Goal: Book appointment/travel/reservation

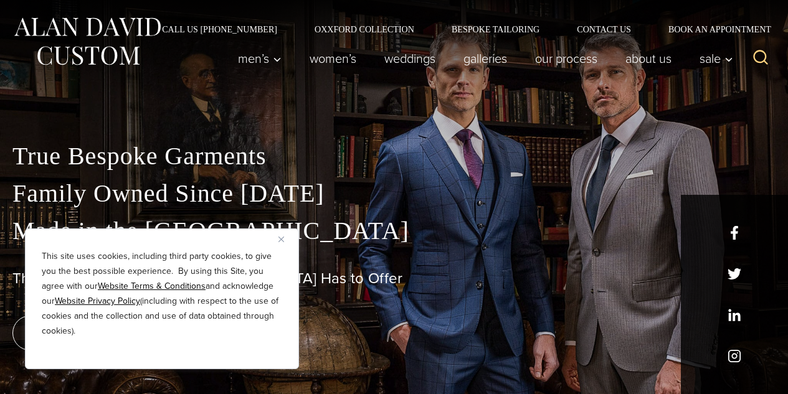
click at [285, 237] on button "Close" at bounding box center [286, 239] width 15 height 15
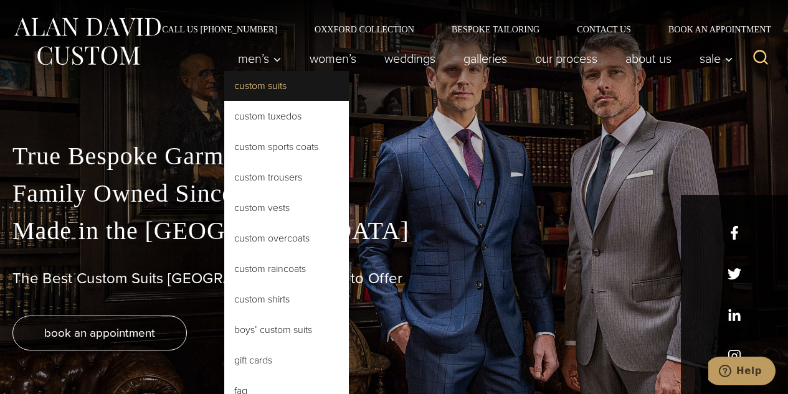
click at [266, 83] on link "Custom Suits" at bounding box center [286, 86] width 125 height 30
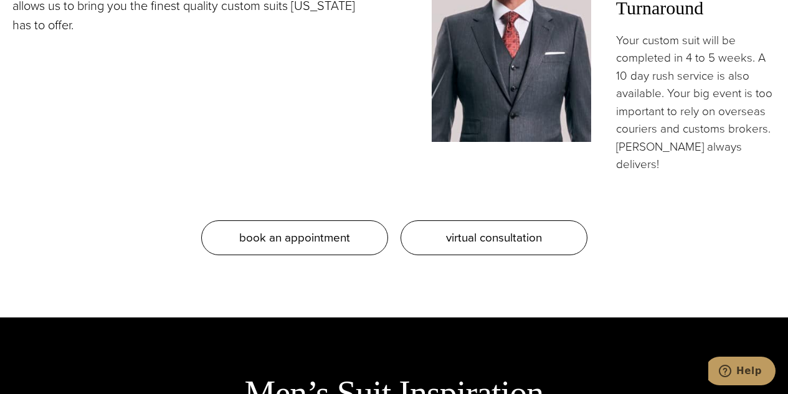
scroll to position [1184, 0]
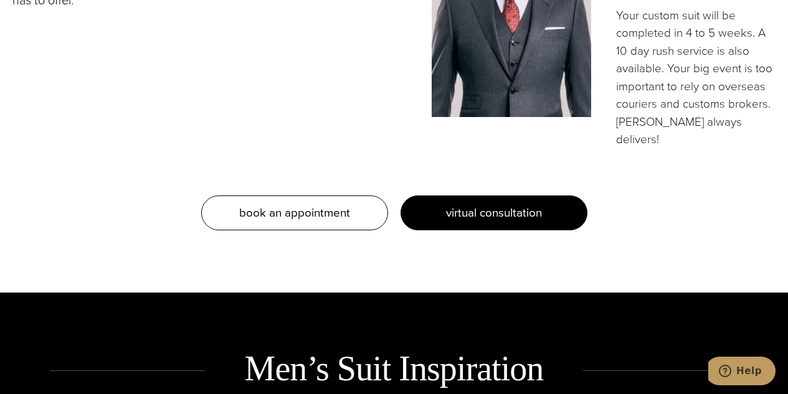
click at [455, 204] on span "virtual consultation" at bounding box center [494, 213] width 96 height 18
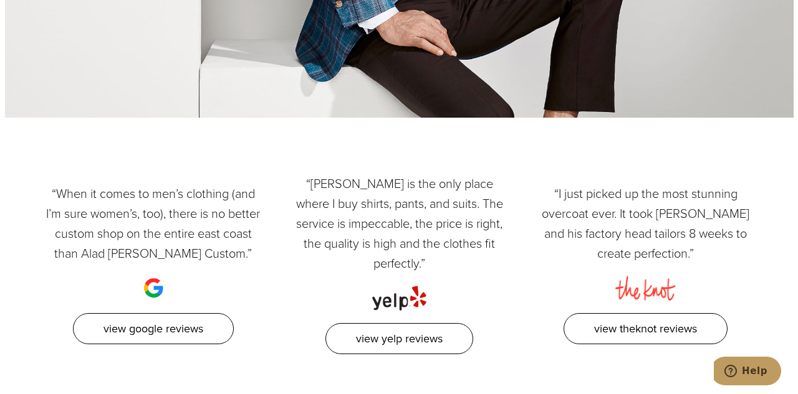
scroll to position [2118, 0]
